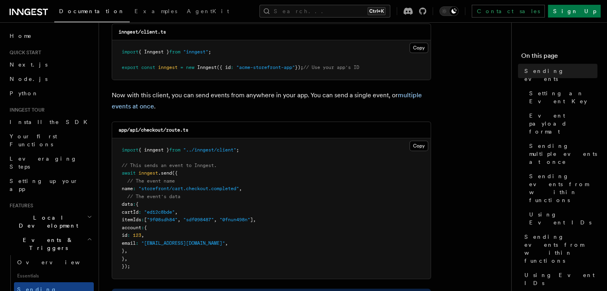
scroll to position [142, 0]
click at [529, 89] on span "Setting an Event Key" at bounding box center [563, 97] width 68 height 16
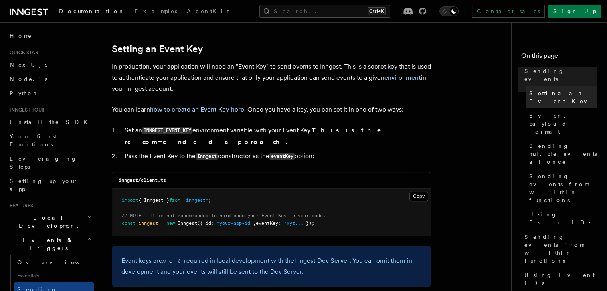
scroll to position [601, 0]
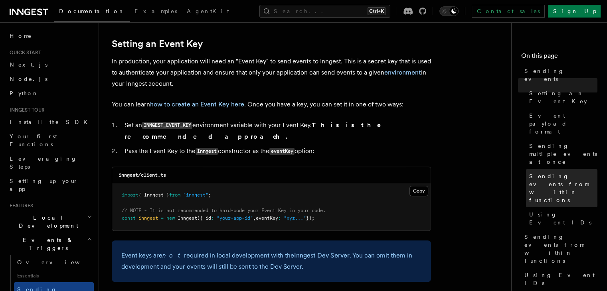
click at [529, 172] on span "Sending events from within functions" at bounding box center [563, 188] width 68 height 32
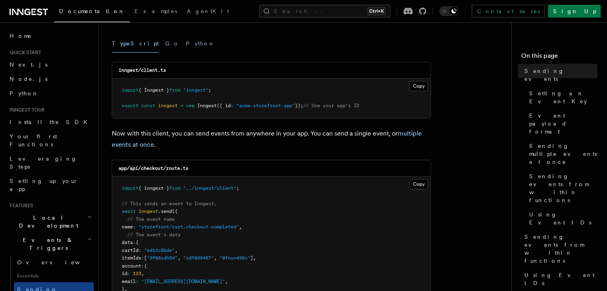
scroll to position [102, 0]
click at [26, 69] on link "Next.js" at bounding box center [49, 64] width 87 height 14
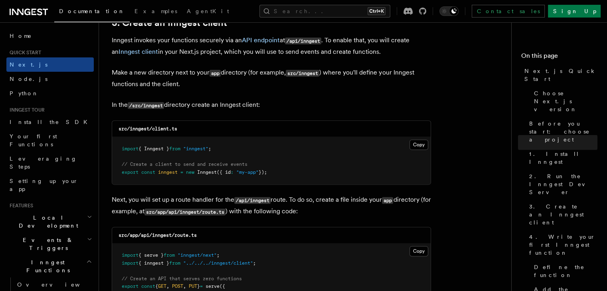
scroll to position [1023, 0]
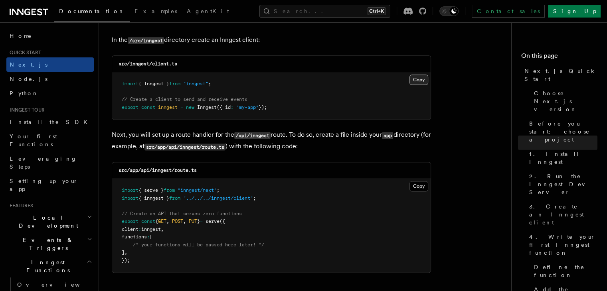
click at [415, 80] on button "Copy Copied" at bounding box center [419, 80] width 19 height 10
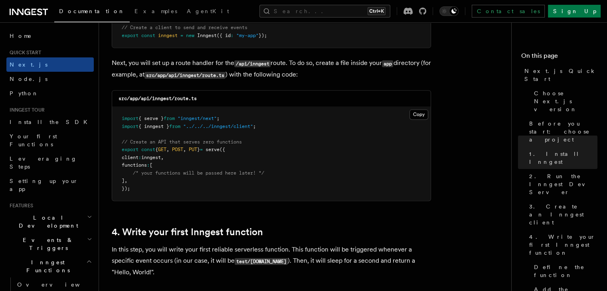
scroll to position [1118, 0]
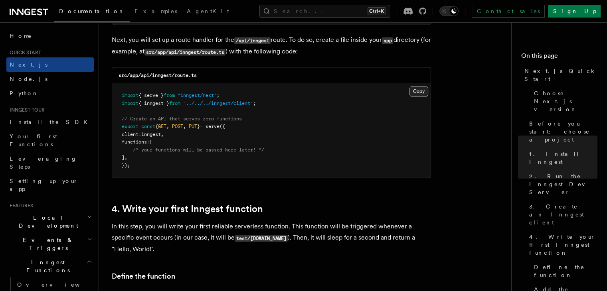
click at [420, 90] on button "Copy Copied" at bounding box center [419, 91] width 19 height 10
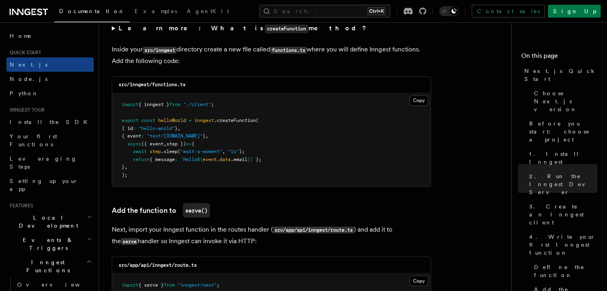
scroll to position [1405, 0]
click at [417, 100] on button "Copy Copied" at bounding box center [419, 100] width 19 height 10
